Goal: Task Accomplishment & Management: Manage account settings

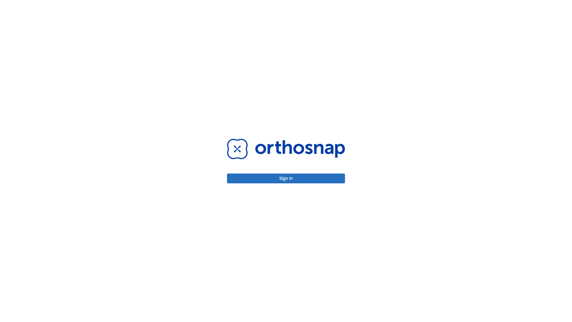
click at [286, 178] on button "Sign in" at bounding box center [286, 179] width 118 height 10
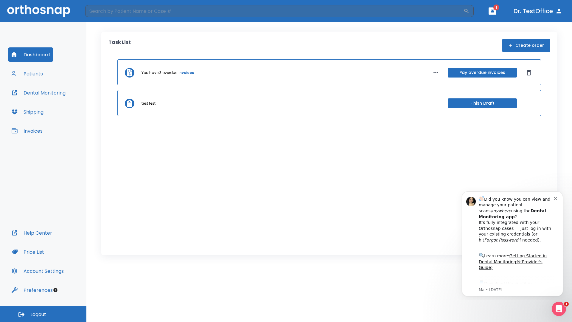
click at [43, 314] on span "Logout" at bounding box center [38, 314] width 16 height 7
